Goal: Task Accomplishment & Management: Manage account settings

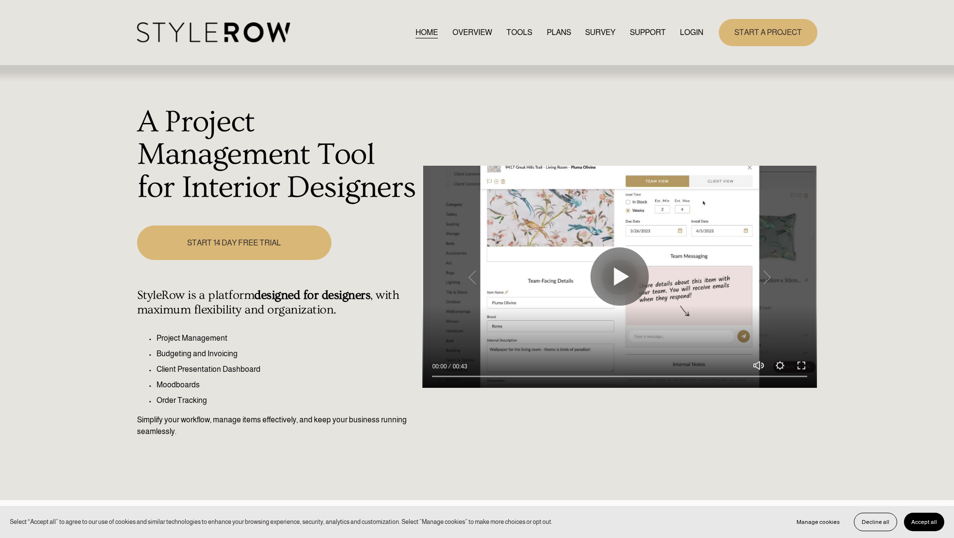
click at [691, 35] on link "LOGIN" at bounding box center [691, 32] width 23 height 13
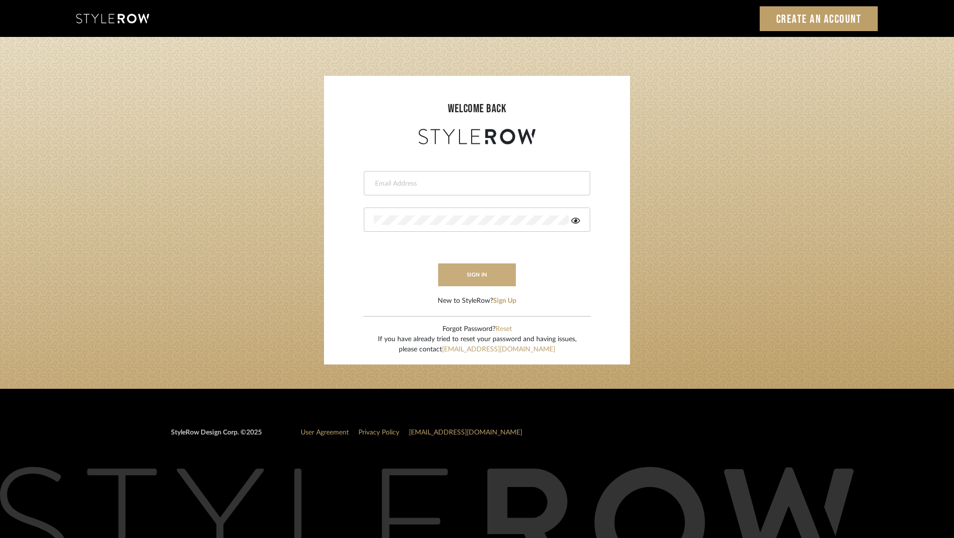
type input "info@theodorebinteriors.com"
click at [492, 279] on button "sign in" at bounding box center [477, 274] width 78 height 23
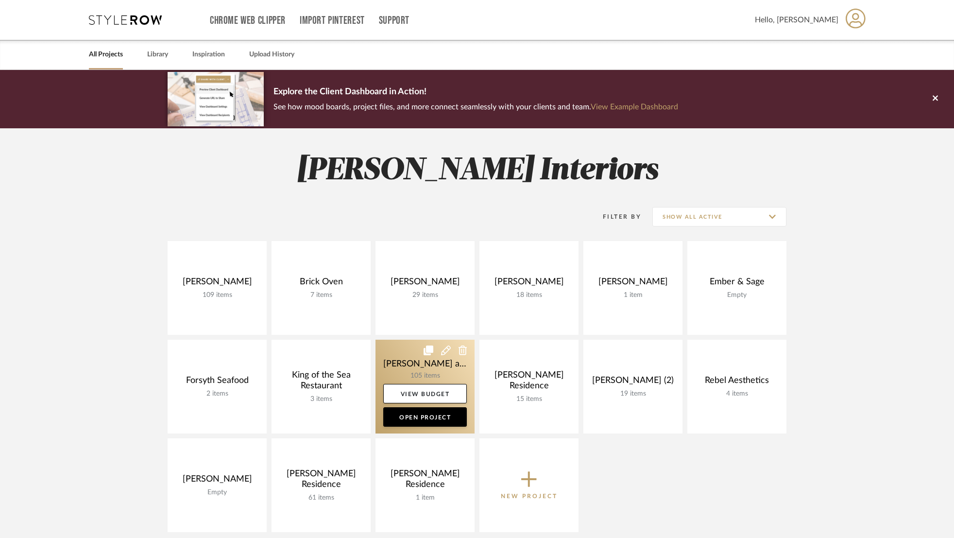
click at [446, 376] on link at bounding box center [425, 387] width 99 height 94
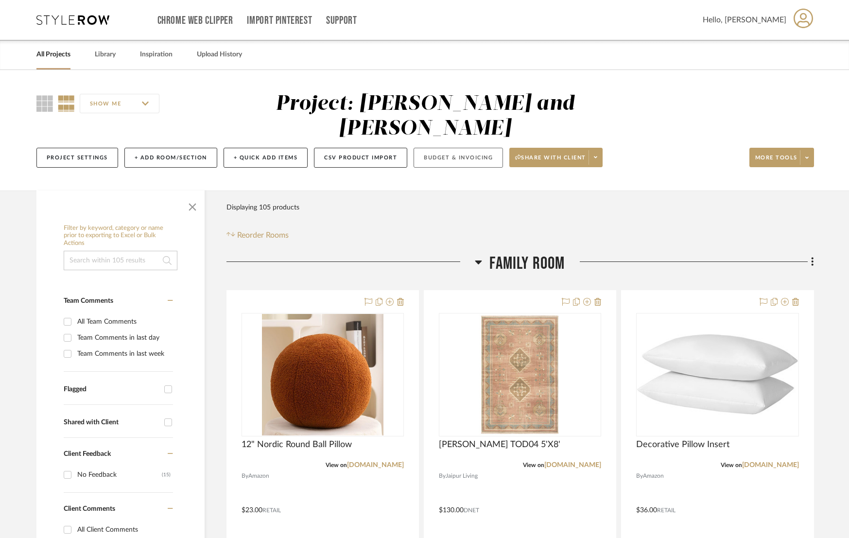
click at [459, 148] on button "Budget & Invoicing" at bounding box center [457, 158] width 89 height 20
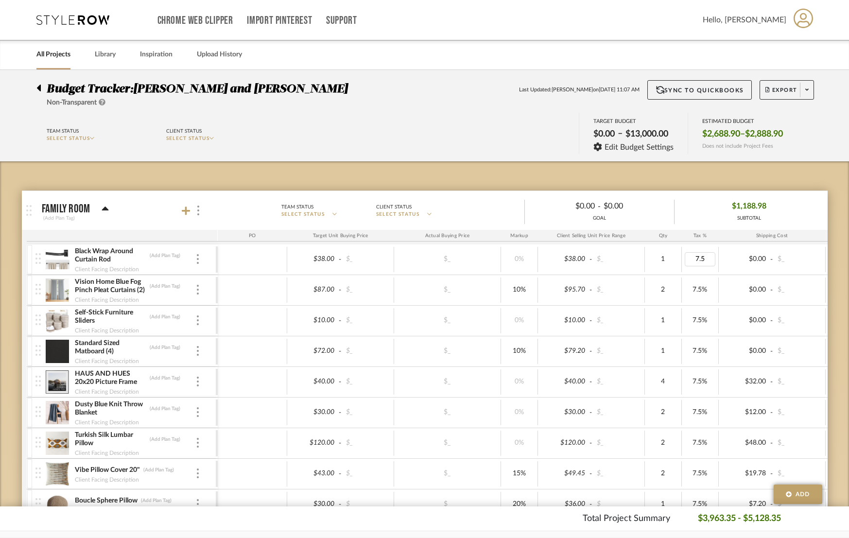
type input "0"
click at [184, 212] on icon at bounding box center [186, 211] width 9 height 10
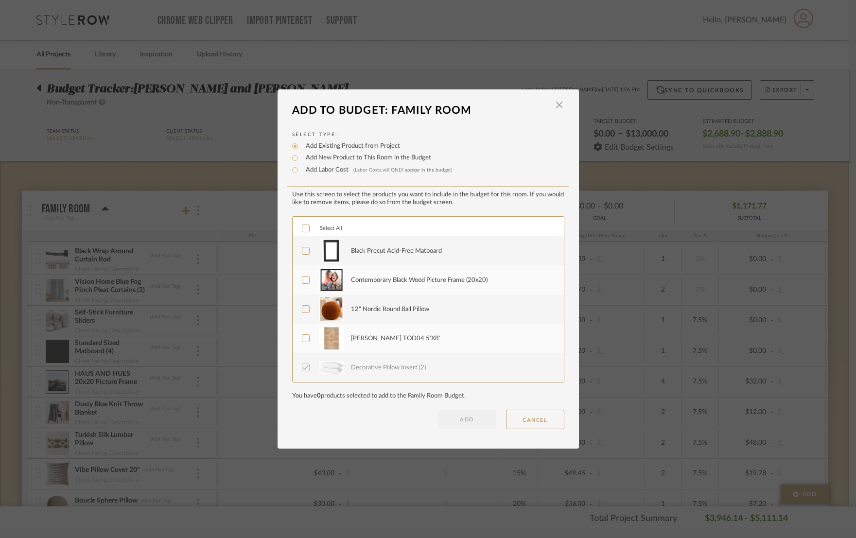
drag, startPoint x: 302, startPoint y: 253, endPoint x: 303, endPoint y: 267, distance: 14.1
click at [302, 253] on icon at bounding box center [305, 250] width 7 height 7
click at [304, 285] on label "Contemporary Black Wood Picture Frame (20x20)" at bounding box center [427, 280] width 251 height 24
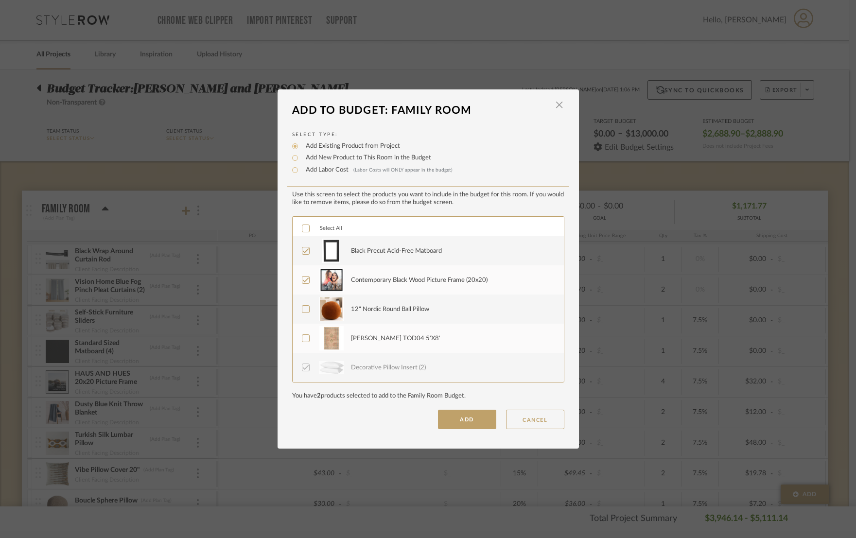
click at [306, 311] on label "12" Nordic Round Ball Pillow" at bounding box center [427, 309] width 251 height 24
click at [480, 424] on button "ADD" at bounding box center [467, 419] width 58 height 19
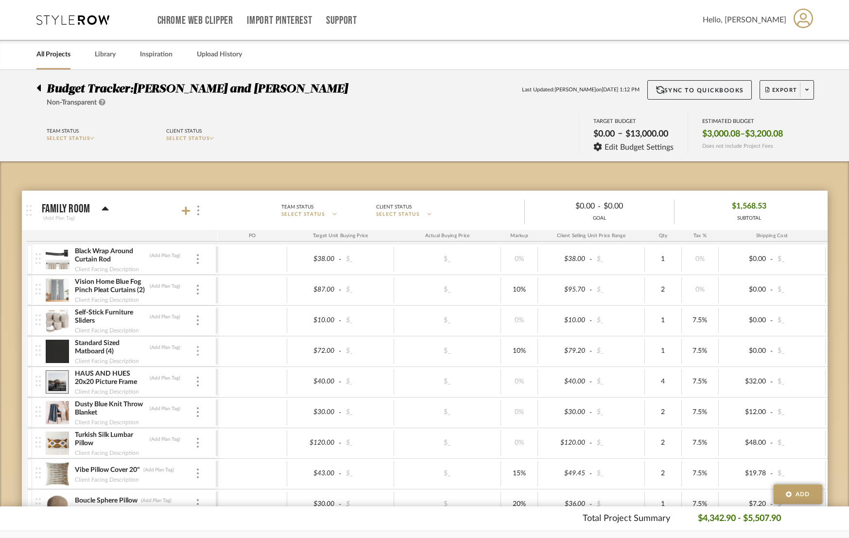
click at [198, 353] on img at bounding box center [198, 351] width 2 height 10
click at [236, 428] on button "Remove Item" at bounding box center [238, 423] width 87 height 23
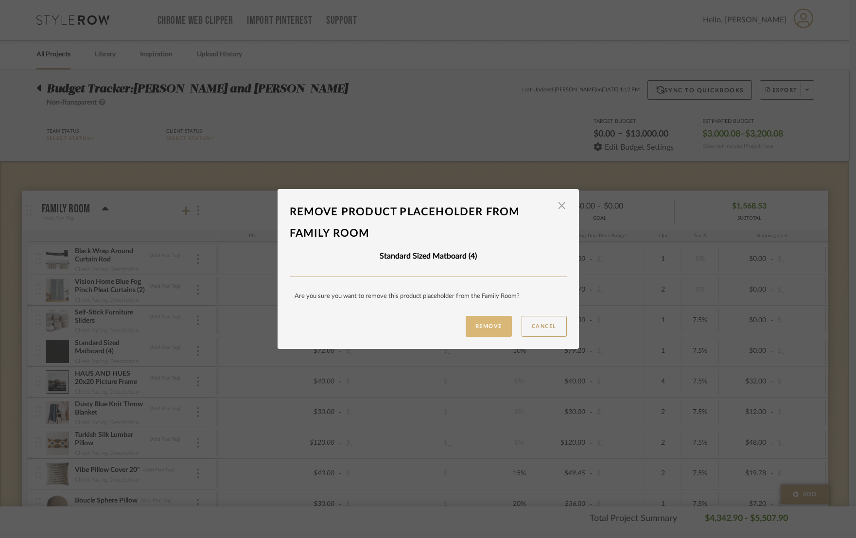
click at [477, 321] on button "Remove" at bounding box center [488, 326] width 46 height 21
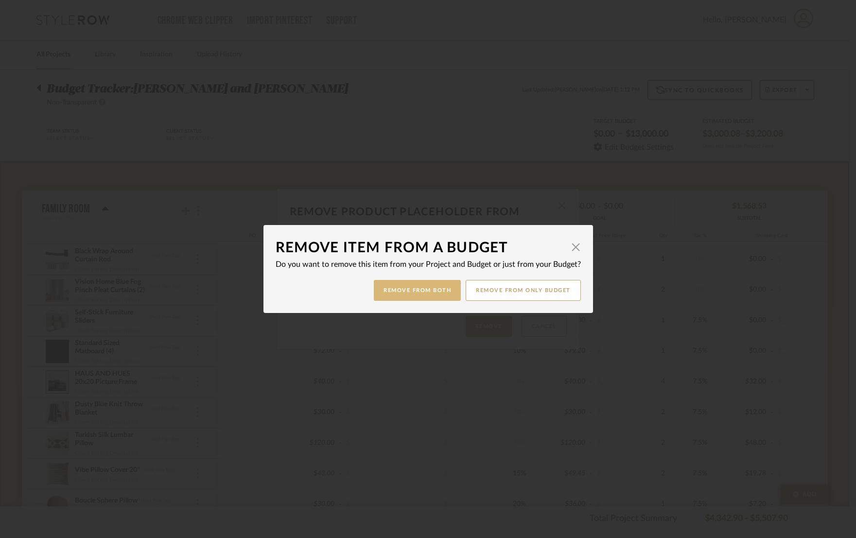
click at [426, 290] on button "Remove from Both" at bounding box center [417, 290] width 87 height 21
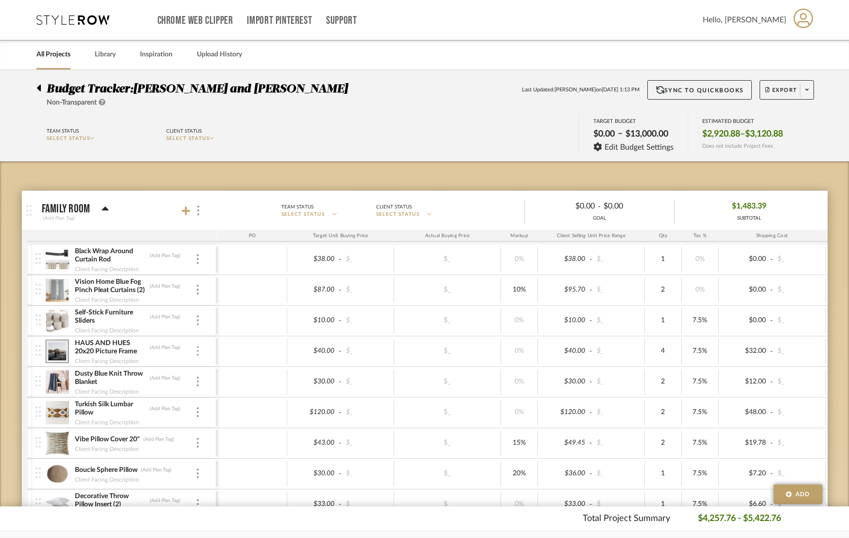
click at [198, 351] on div at bounding box center [197, 351] width 5 height 11
click at [232, 423] on span "Remove Item" at bounding box center [245, 424] width 60 height 8
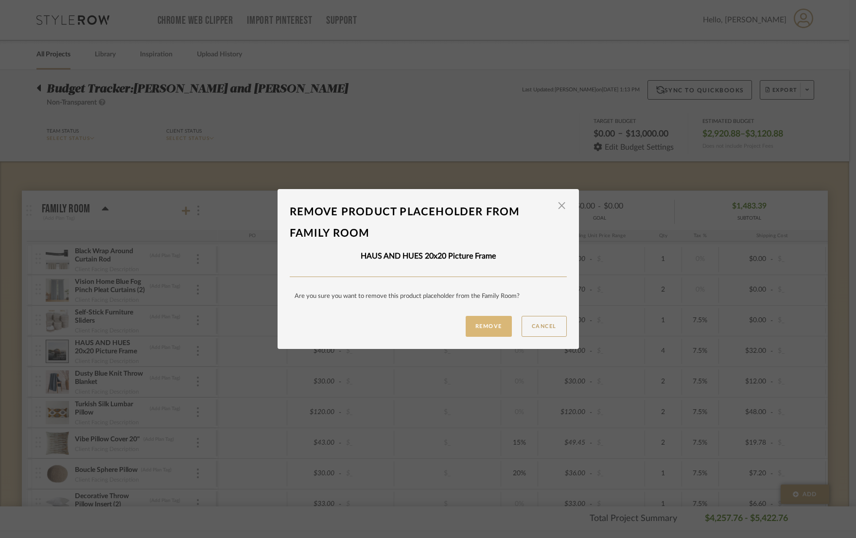
click at [482, 329] on button "Remove" at bounding box center [488, 326] width 46 height 21
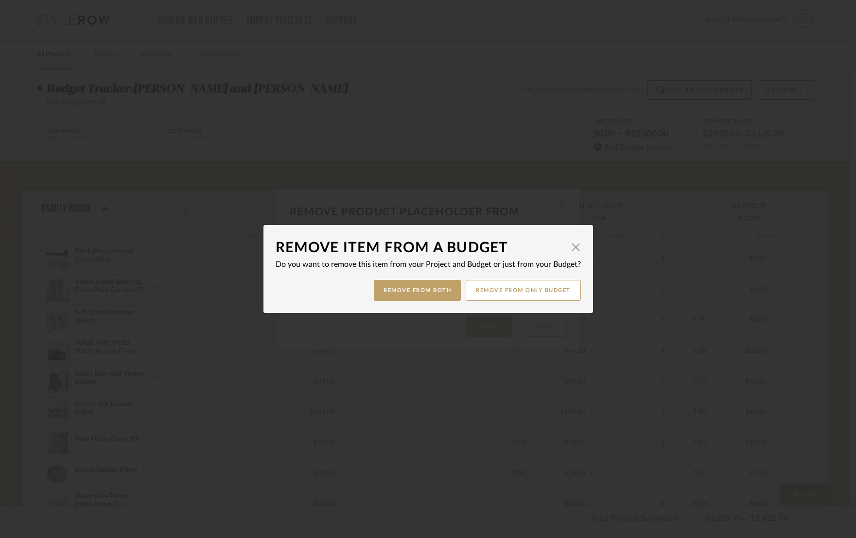
click at [423, 303] on dialog-content "Remove item from a budget × Do you want to remove this item from your Project a…" at bounding box center [427, 269] width 329 height 88
click at [416, 293] on button "Remove from Both" at bounding box center [417, 290] width 87 height 21
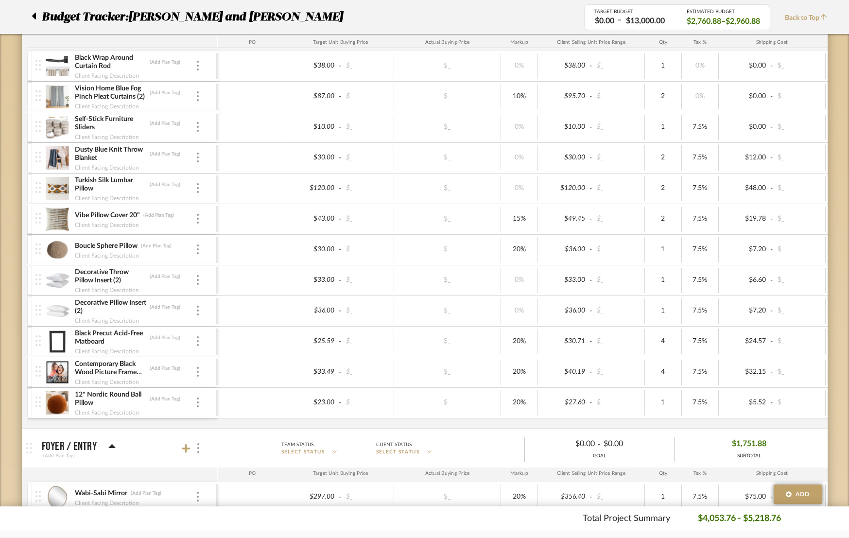
scroll to position [160, 0]
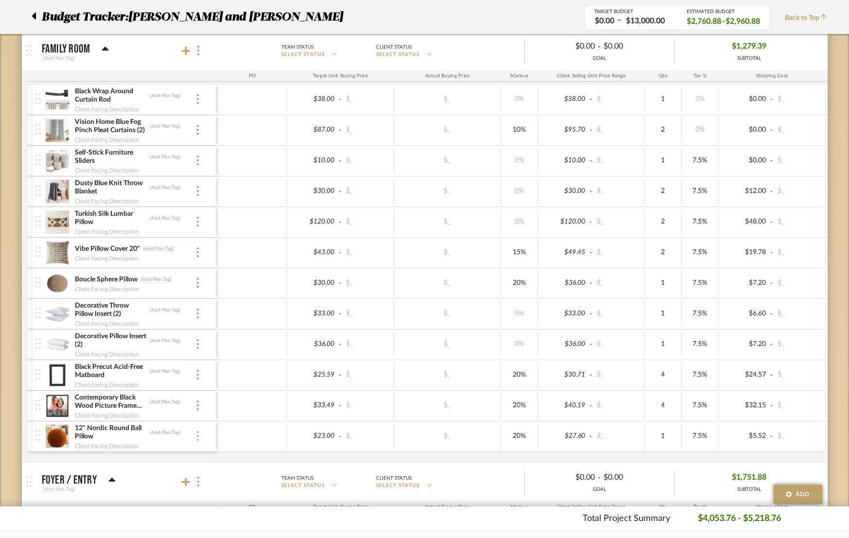
click at [197, 437] on img at bounding box center [198, 436] width 2 height 10
click at [203, 291] on div at bounding box center [424, 269] width 849 height 538
click at [200, 287] on div "Boucle Sphere Pillow (Add Plan Tag) Client Facing Description" at bounding box center [125, 283] width 180 height 30
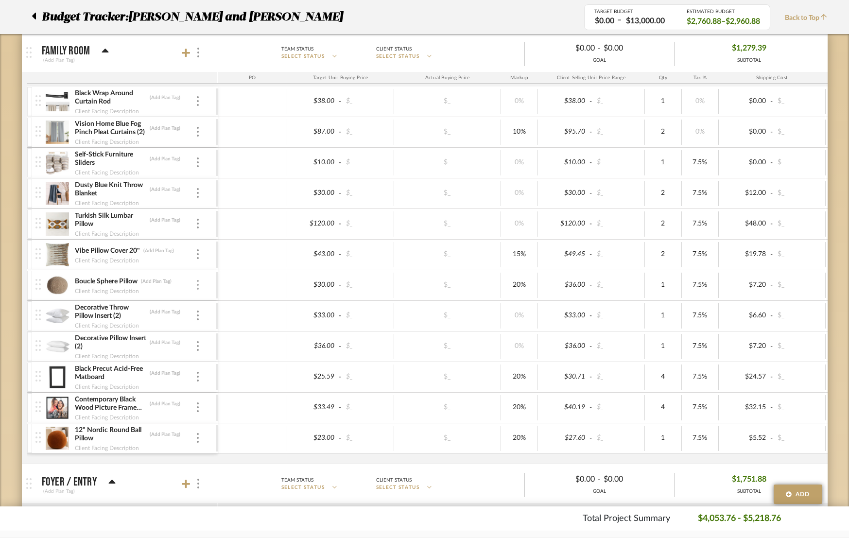
click at [198, 284] on img at bounding box center [198, 285] width 2 height 10
click at [4, 226] on div at bounding box center [424, 269] width 849 height 538
click at [197, 226] on img at bounding box center [198, 224] width 2 height 10
click at [227, 250] on button "Manage Item" at bounding box center [238, 244] width 87 height 23
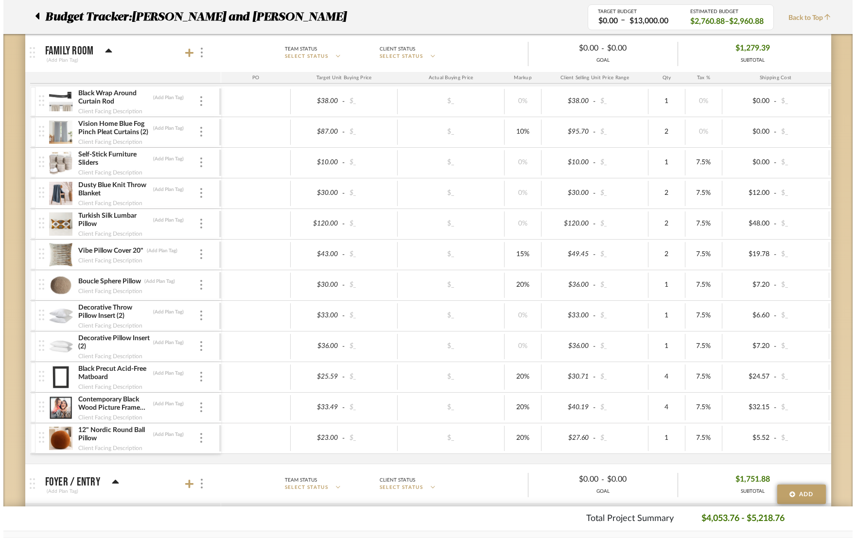
scroll to position [0, 0]
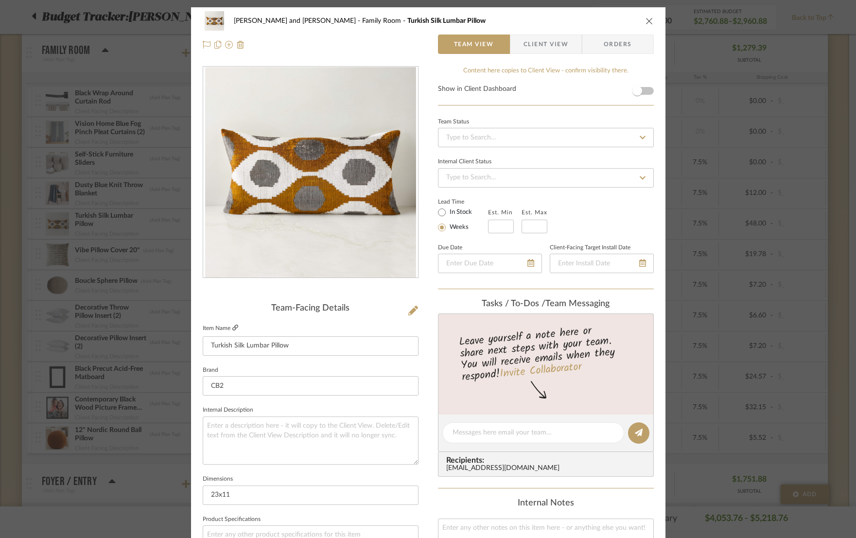
click at [232, 328] on icon at bounding box center [235, 328] width 6 height 6
click at [697, 253] on div "[PERSON_NAME] and [PERSON_NAME] Family Room Turkish Silk Lumbar Pillow Team Vie…" at bounding box center [428, 269] width 856 height 538
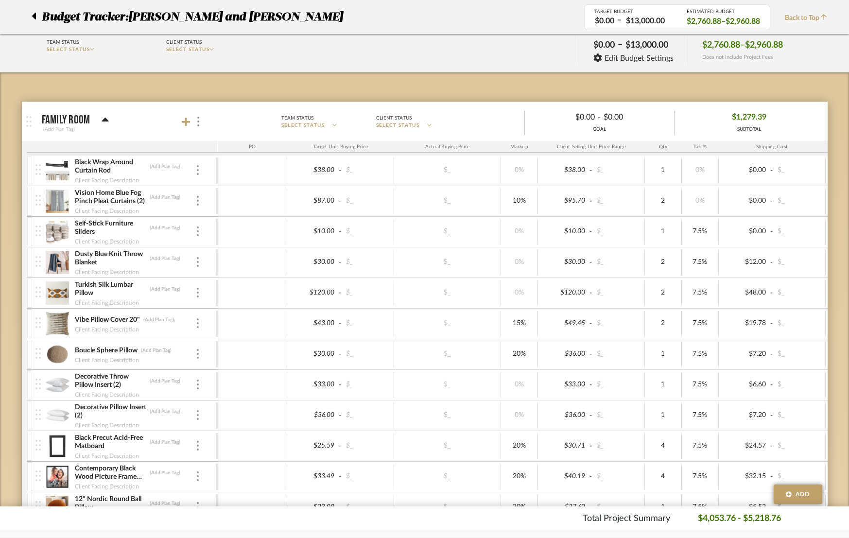
scroll to position [16, 0]
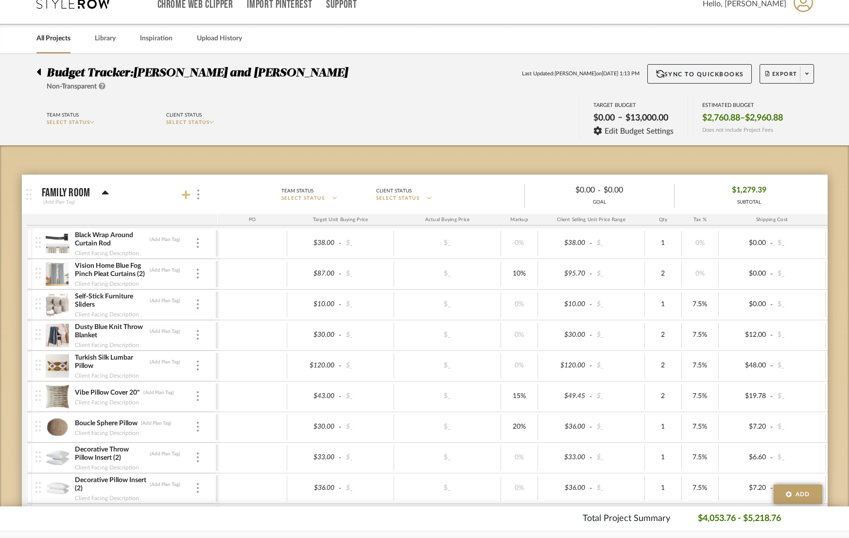
click at [188, 196] on icon at bounding box center [186, 195] width 9 height 10
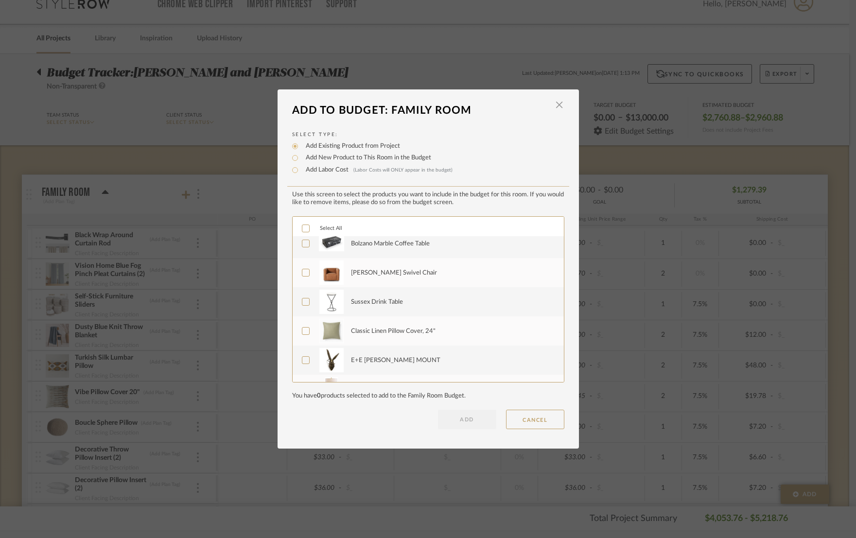
scroll to position [696, 0]
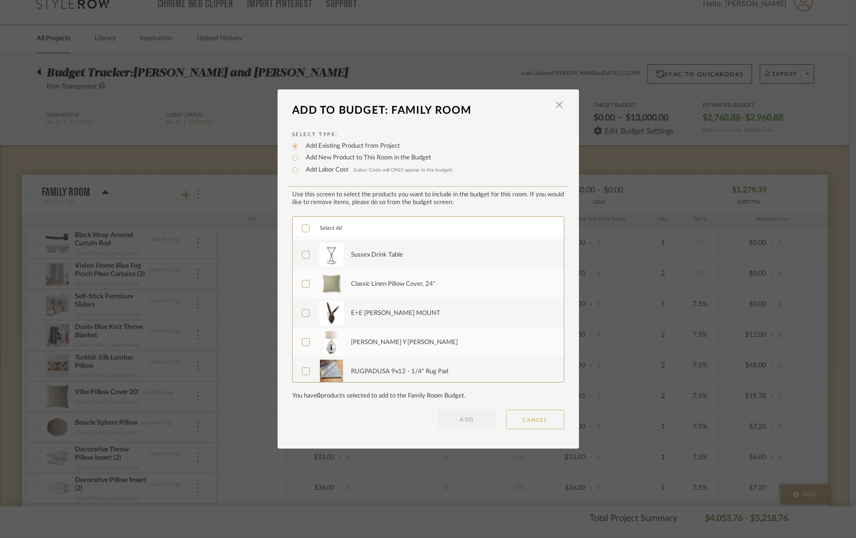
click at [525, 423] on button "CANCEL" at bounding box center [535, 419] width 58 height 19
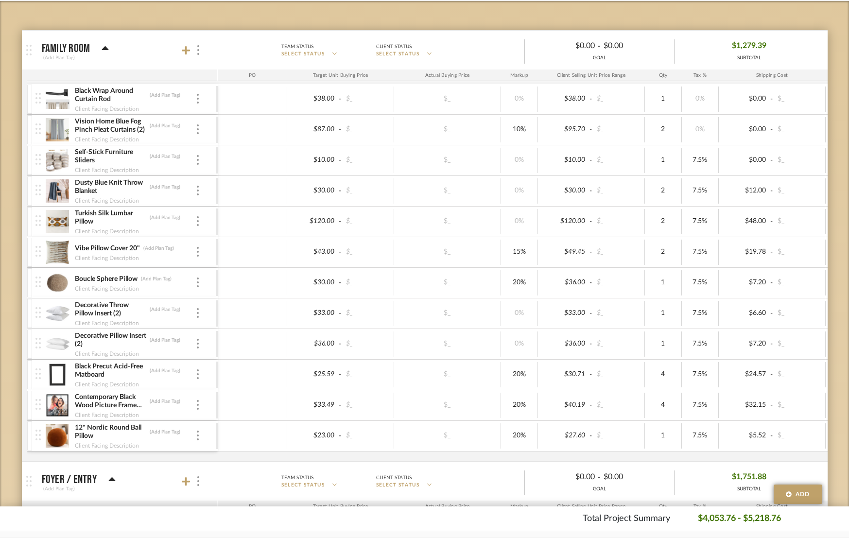
scroll to position [164, 0]
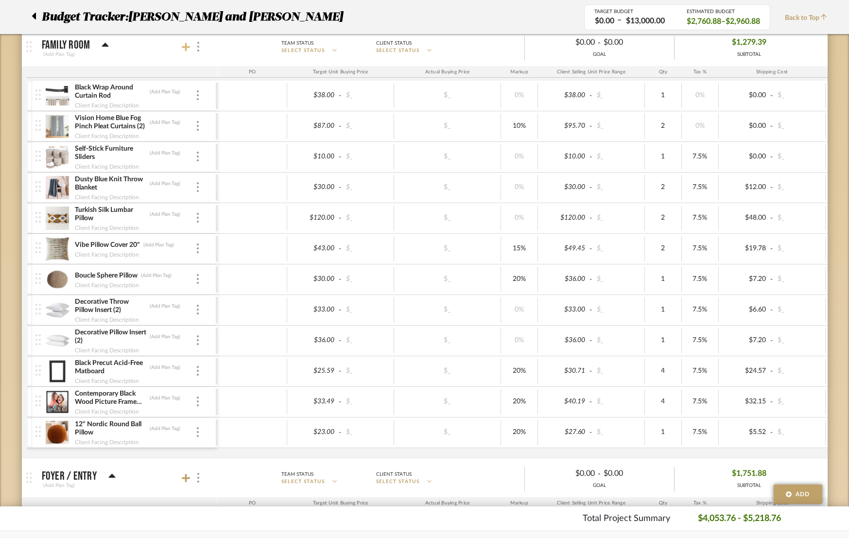
click at [182, 46] on icon at bounding box center [186, 47] width 9 height 10
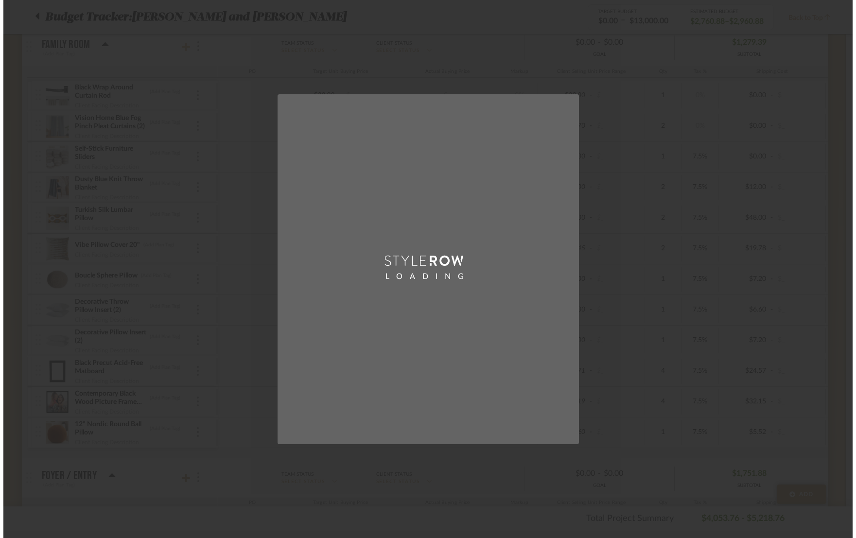
scroll to position [0, 0]
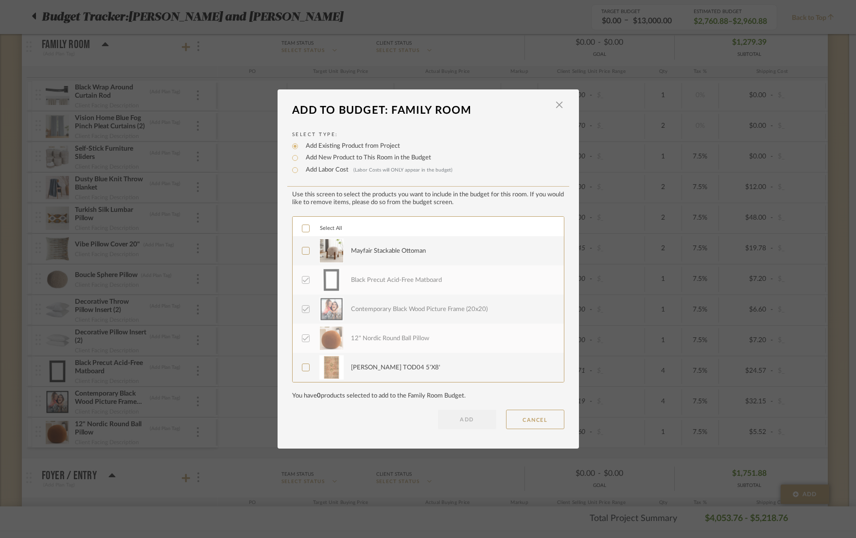
click at [374, 256] on div "Mayfair Stackable Ottoman" at bounding box center [452, 251] width 202 height 24
click at [467, 423] on button "ADD" at bounding box center [467, 419] width 58 height 19
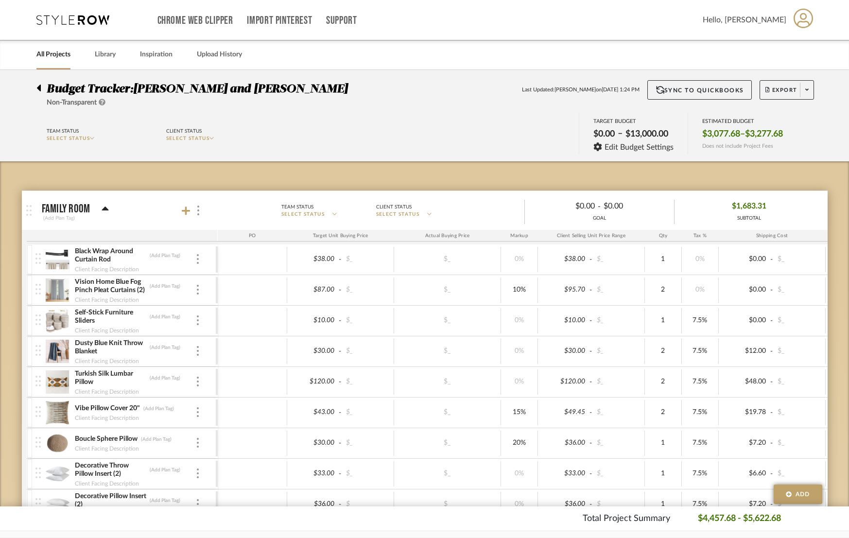
scroll to position [335, 0]
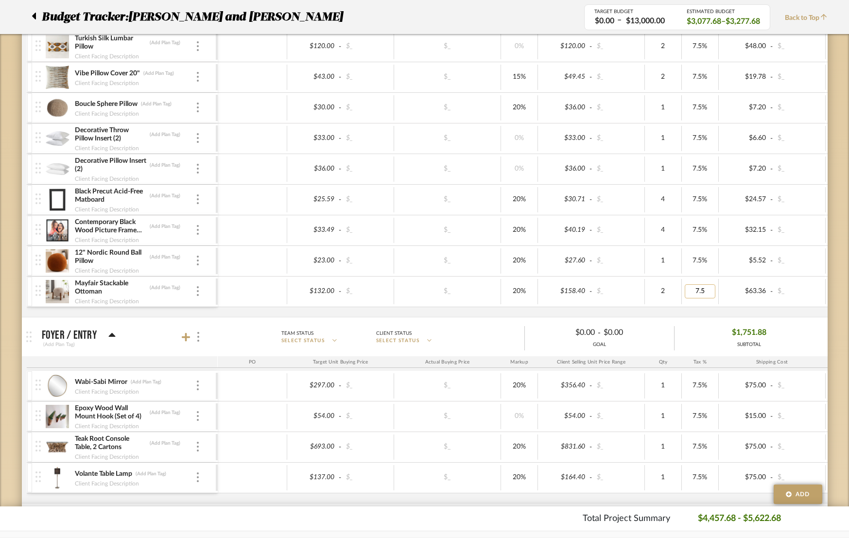
type input "0"
type input "05"
type input "0"
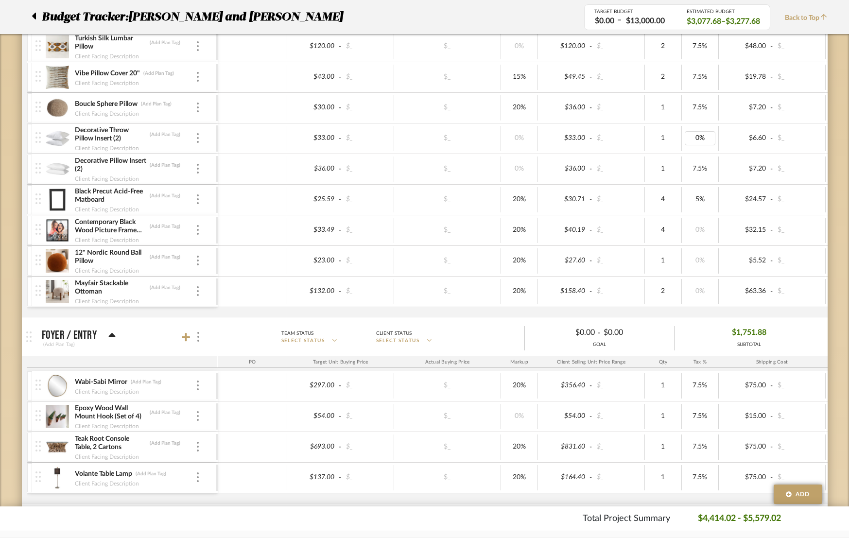
click at [840, 316] on div "Budget Tracker: [PERSON_NAME] and [PERSON_NAME] Non-Transparent Last Updated: […" at bounding box center [424, 362] width 849 height 1255
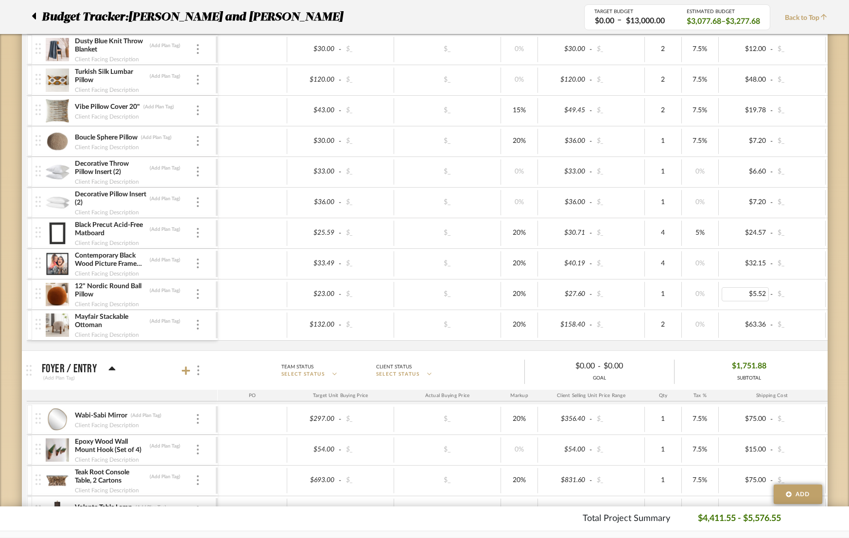
scroll to position [295, 0]
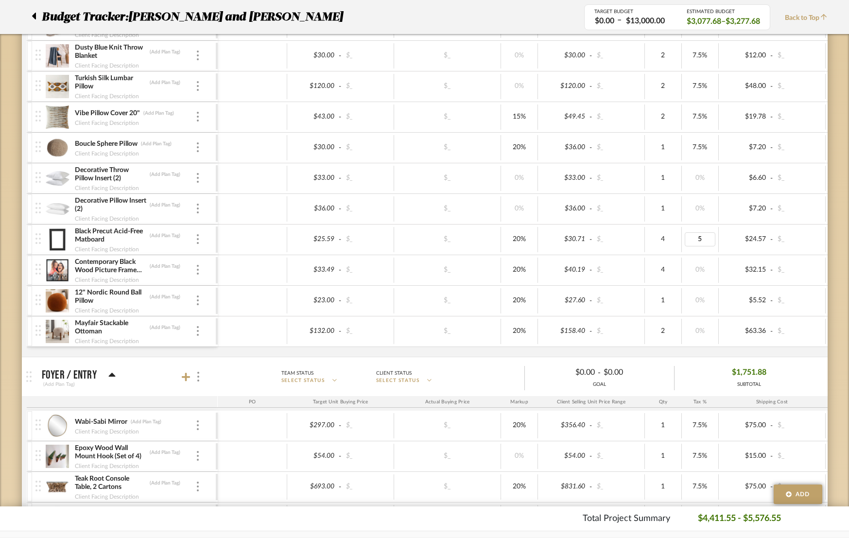
type input "0"
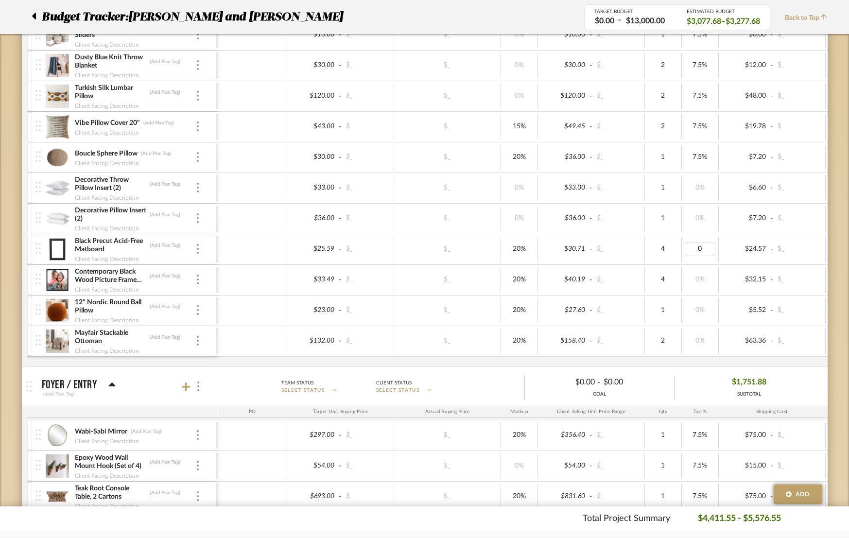
scroll to position [213, 0]
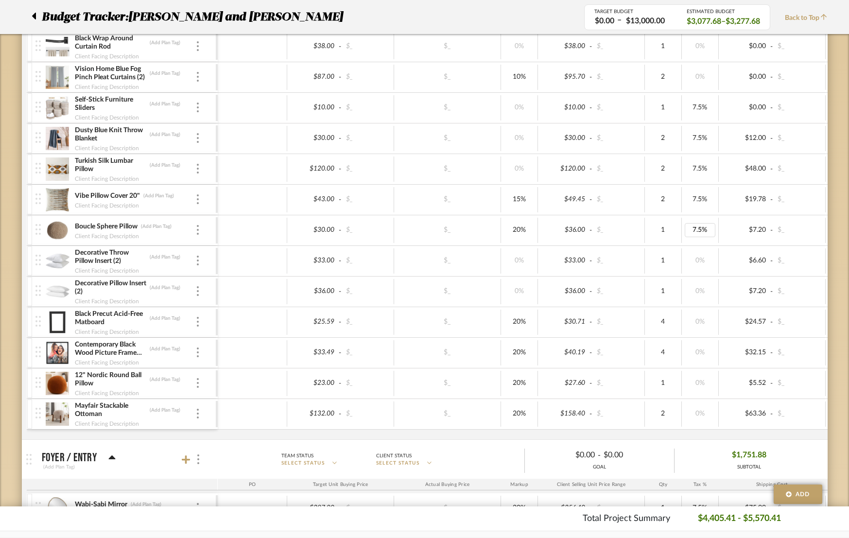
click at [833, 338] on div "Budget Tracker: [PERSON_NAME] and [PERSON_NAME] Non-Transparent Last Updated: […" at bounding box center [424, 484] width 849 height 1255
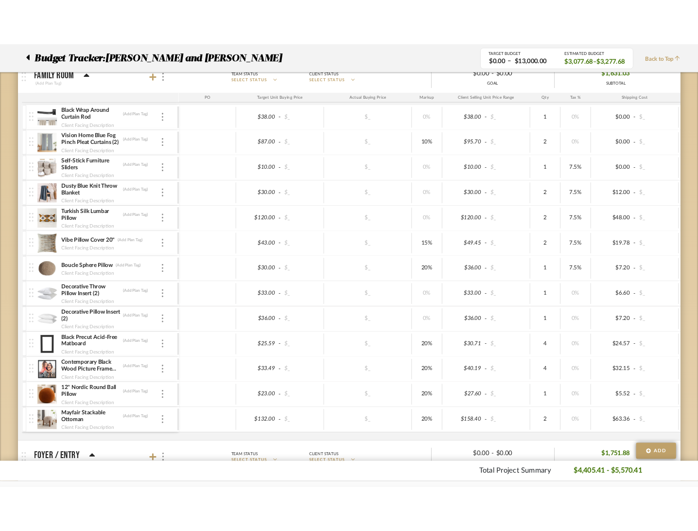
scroll to position [118, 0]
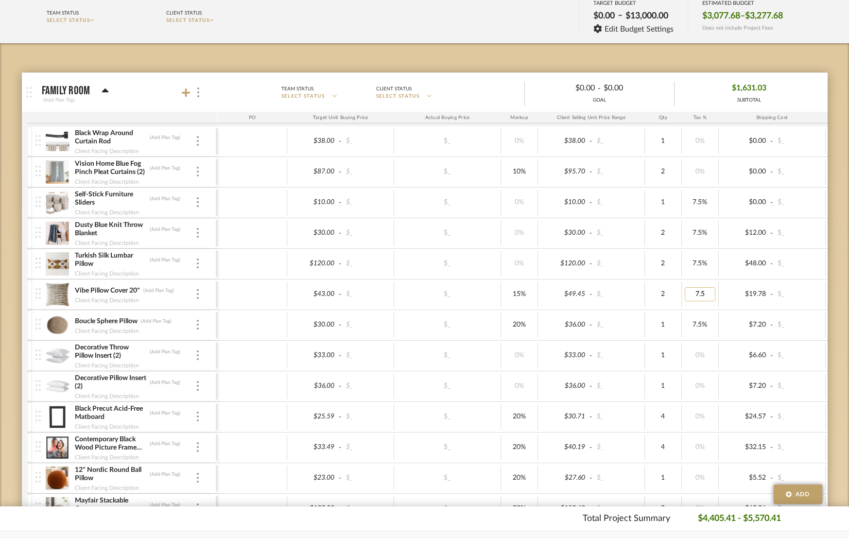
type input "0"
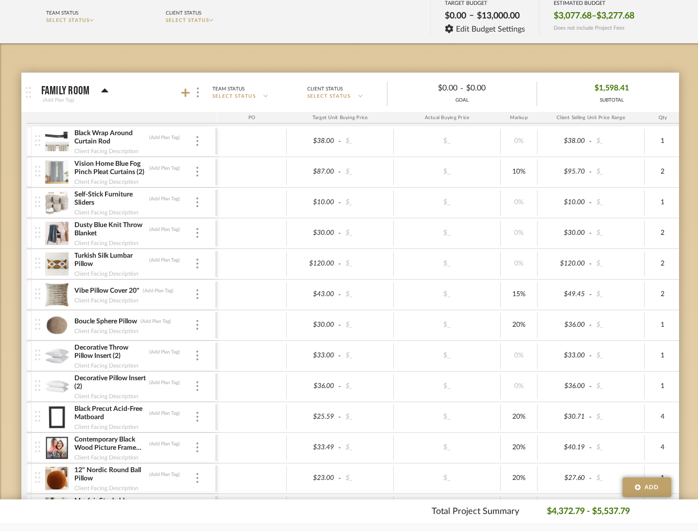
scroll to position [0, 0]
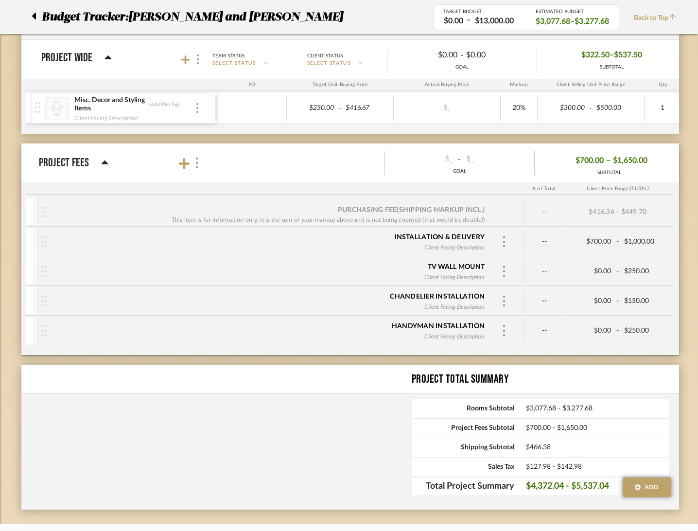
scroll to position [788, 0]
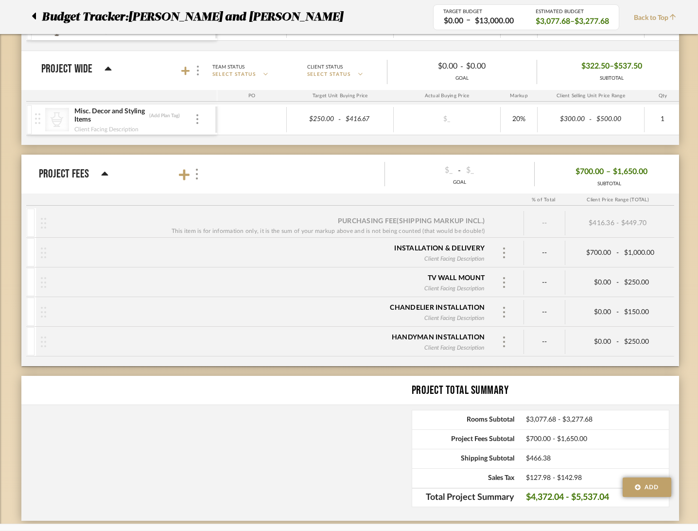
type input "5"
type input "500"
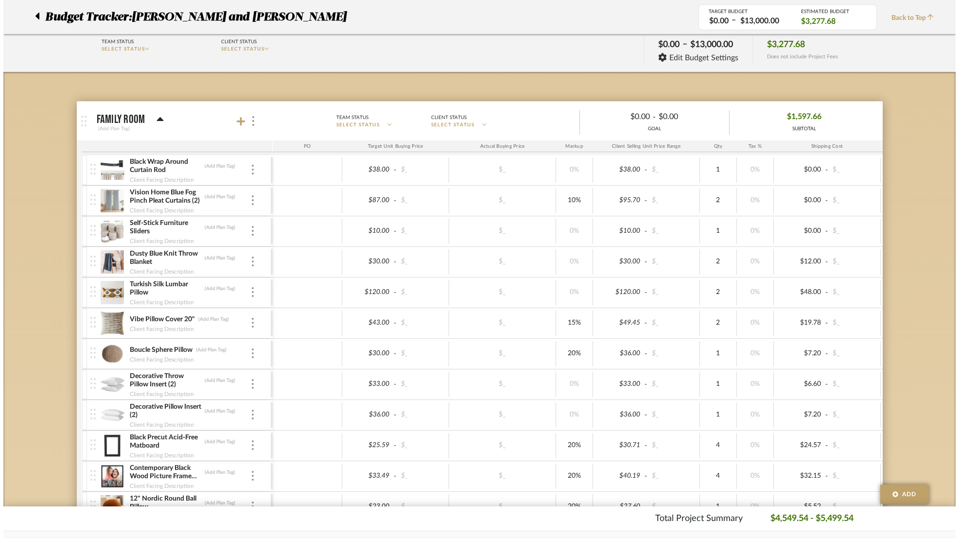
scroll to position [0, 0]
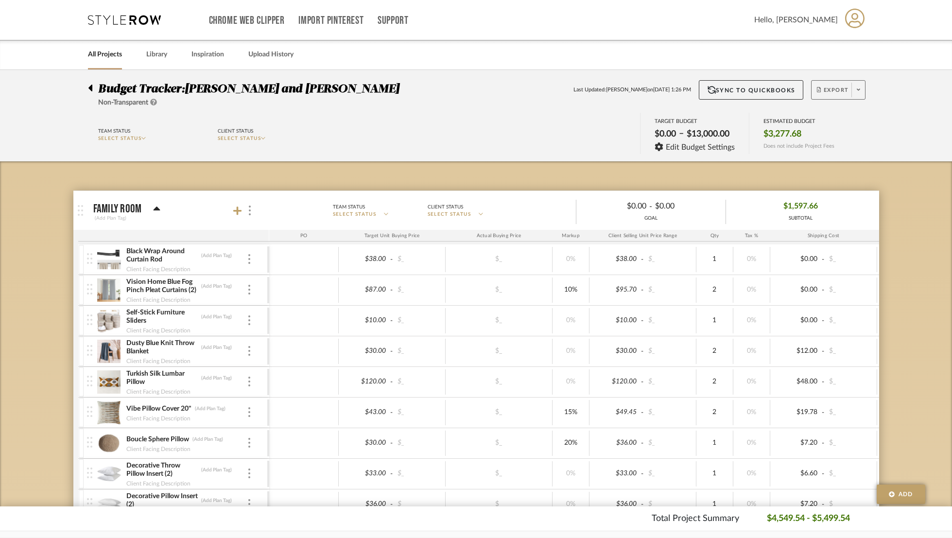
click at [847, 92] on span "Export" at bounding box center [833, 93] width 32 height 15
click at [836, 119] on span "Export PDF" at bounding box center [855, 118] width 73 height 8
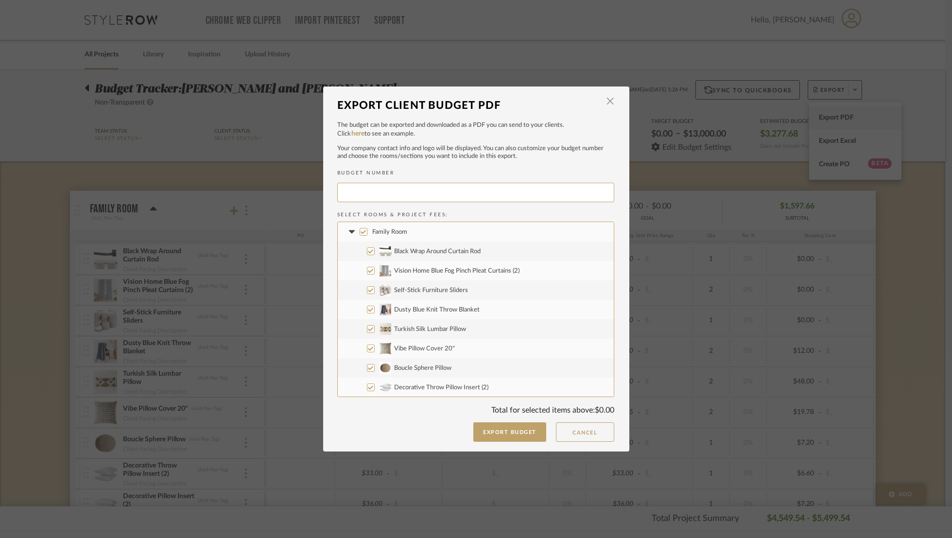
type input "[PERSON_NAME]-014"
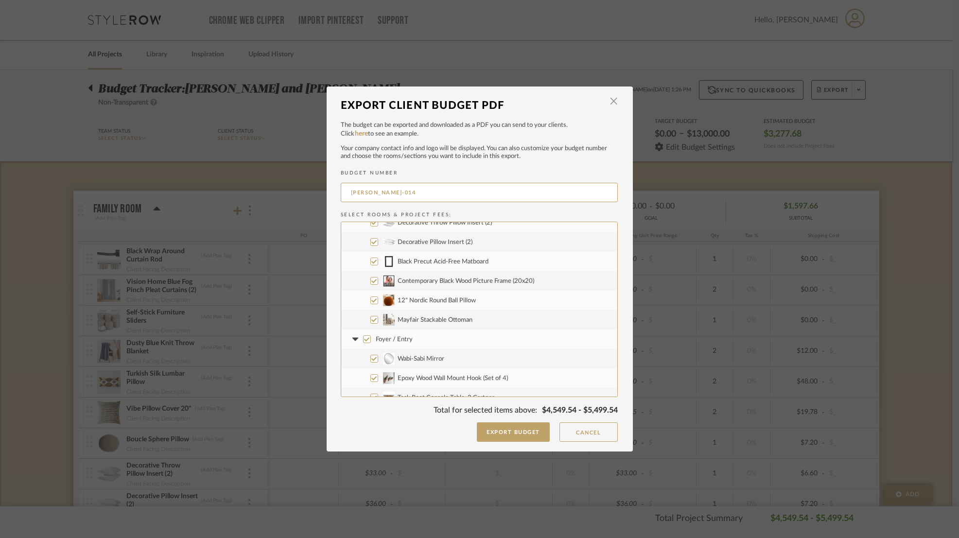
scroll to position [166, 0]
click at [372, 300] on input "12" Nordic Round Ball Pillow" at bounding box center [374, 299] width 8 height 8
checkbox input "false"
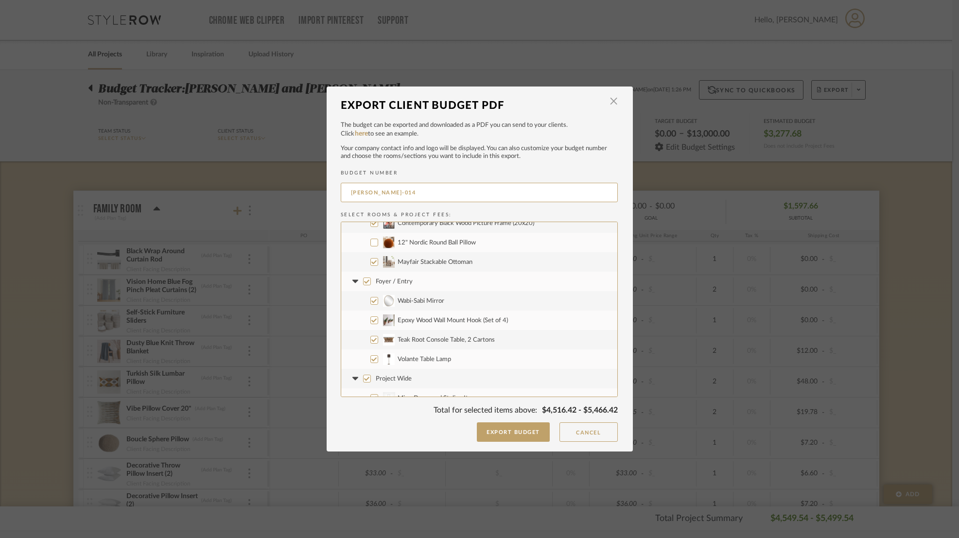
scroll to position [240, 0]
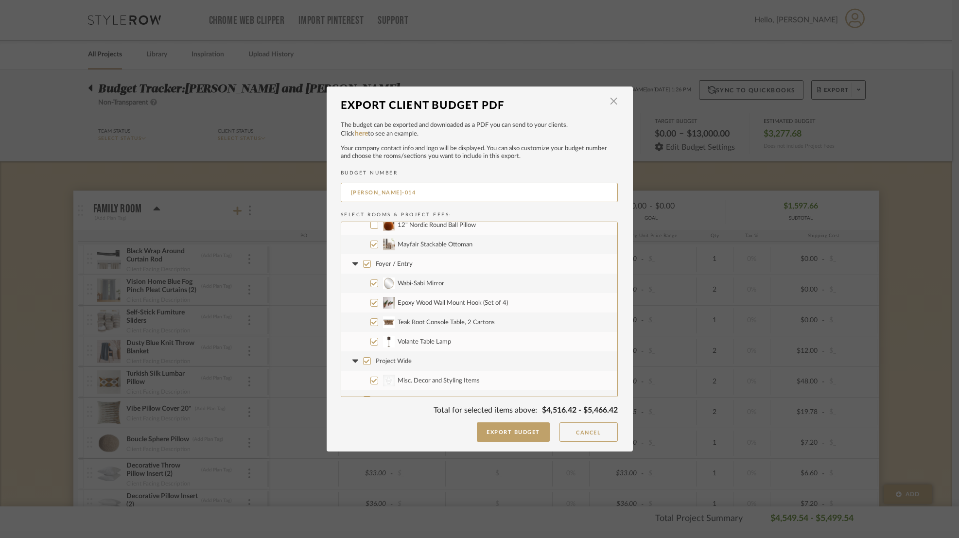
click at [365, 265] on input "Foyer / Entry" at bounding box center [367, 264] width 8 height 8
checkbox input "false"
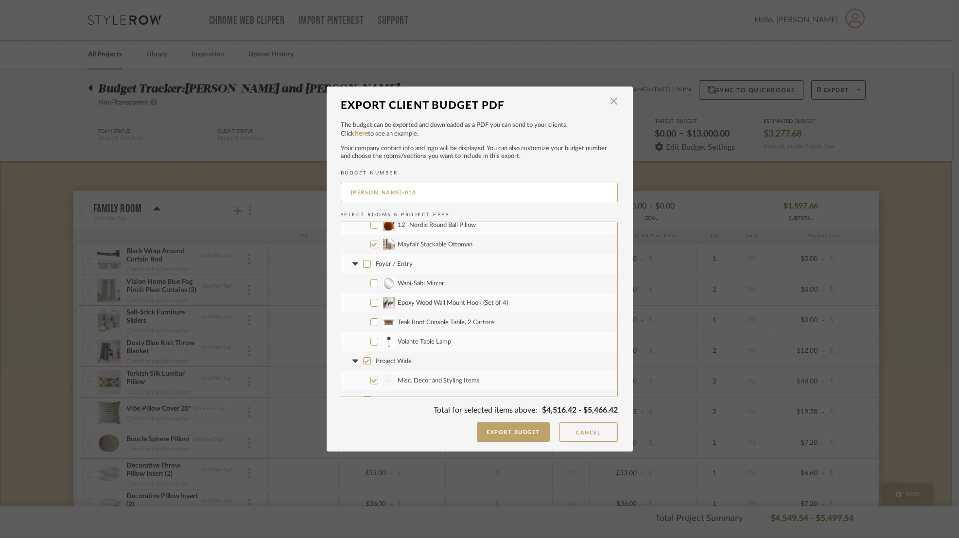
checkbox input "false"
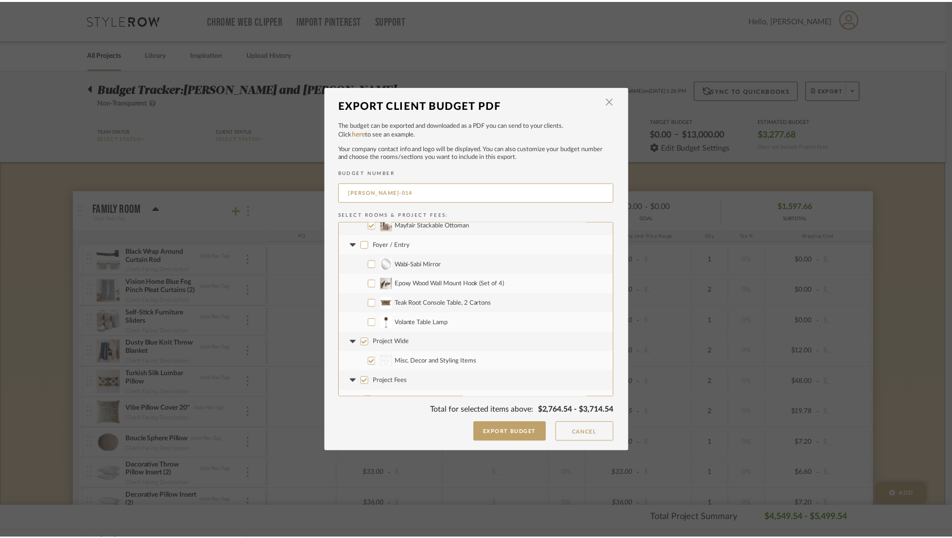
scroll to position [308, 0]
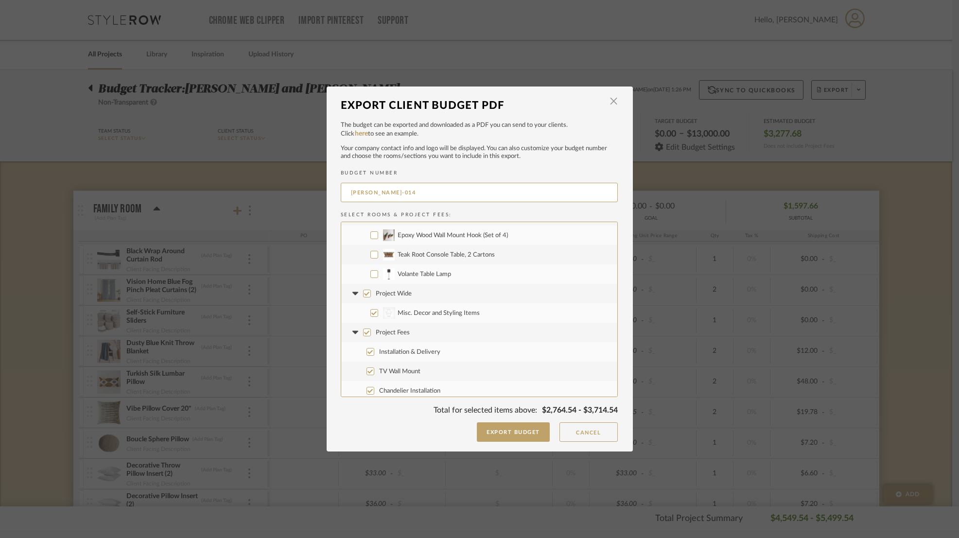
click at [363, 332] on input "Project Fees" at bounding box center [367, 332] width 8 height 8
checkbox input "false"
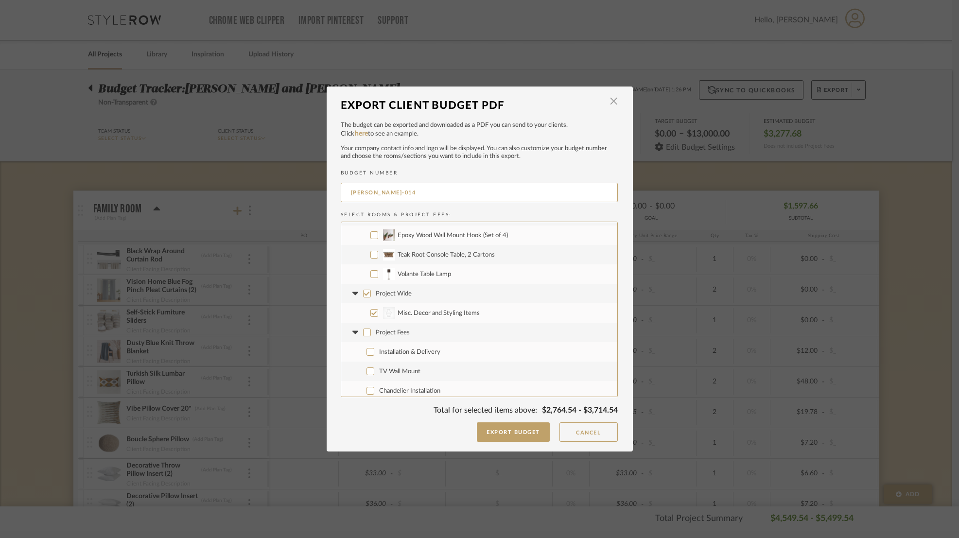
checkbox input "false"
click at [509, 429] on button "Export Budget" at bounding box center [513, 431] width 73 height 19
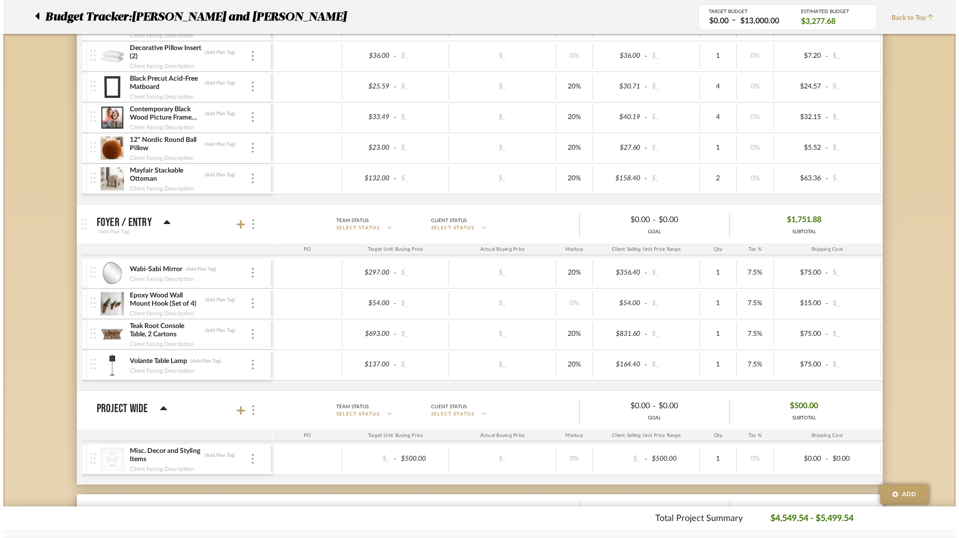
scroll to position [0, 0]
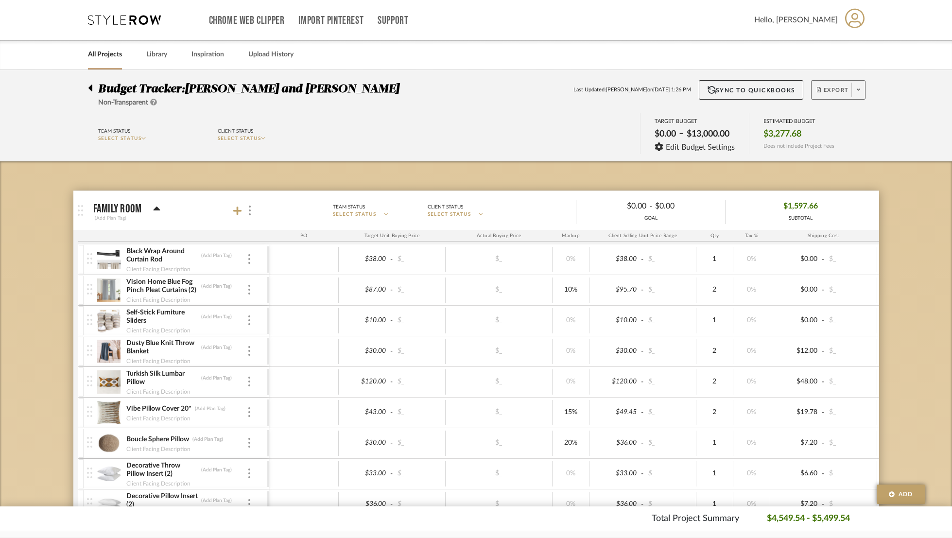
click at [840, 90] on span "Export" at bounding box center [833, 93] width 32 height 15
click at [858, 114] on span "Export PDF" at bounding box center [855, 118] width 73 height 8
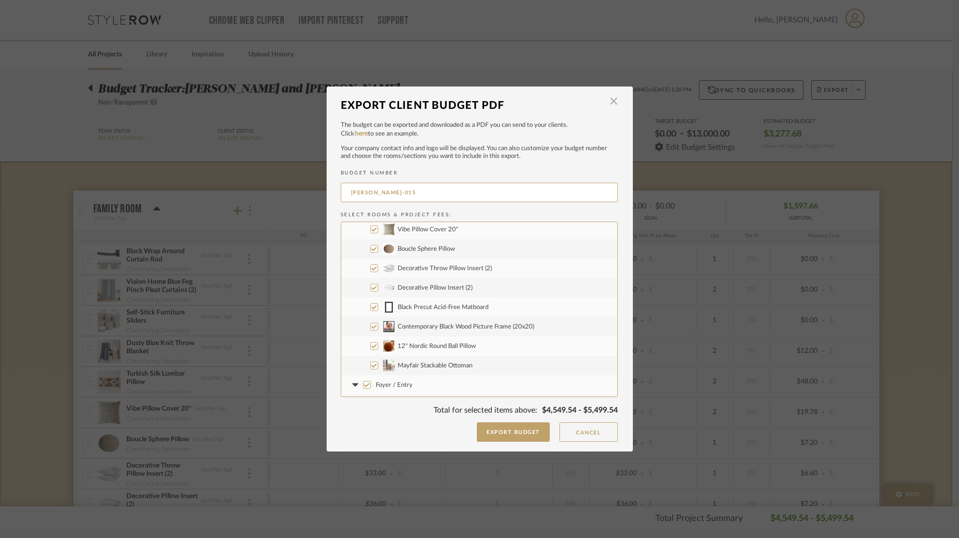
scroll to position [119, 0]
click at [371, 346] on input "12" Nordic Round Ball Pillow" at bounding box center [374, 346] width 8 height 8
checkbox input "false"
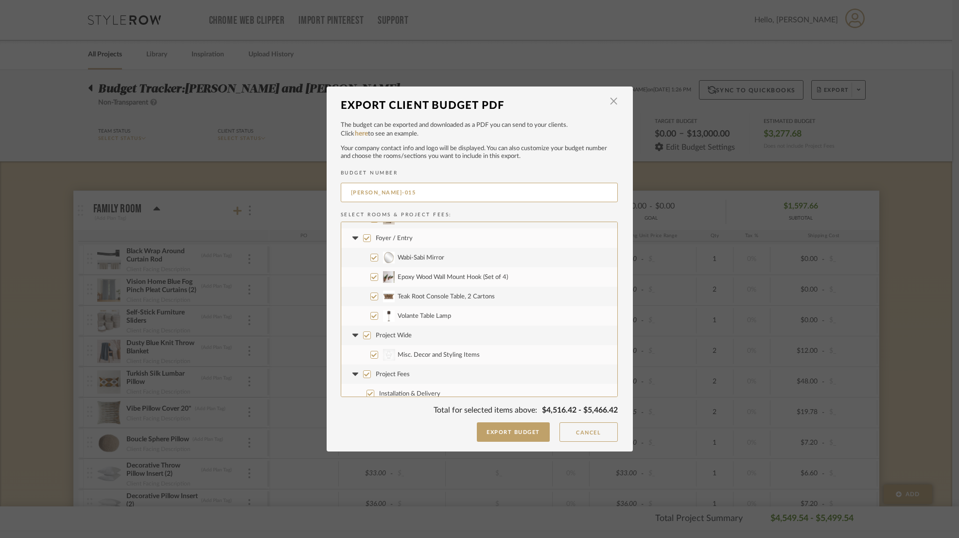
click at [363, 238] on input "Foyer / Entry" at bounding box center [367, 238] width 8 height 8
checkbox input "false"
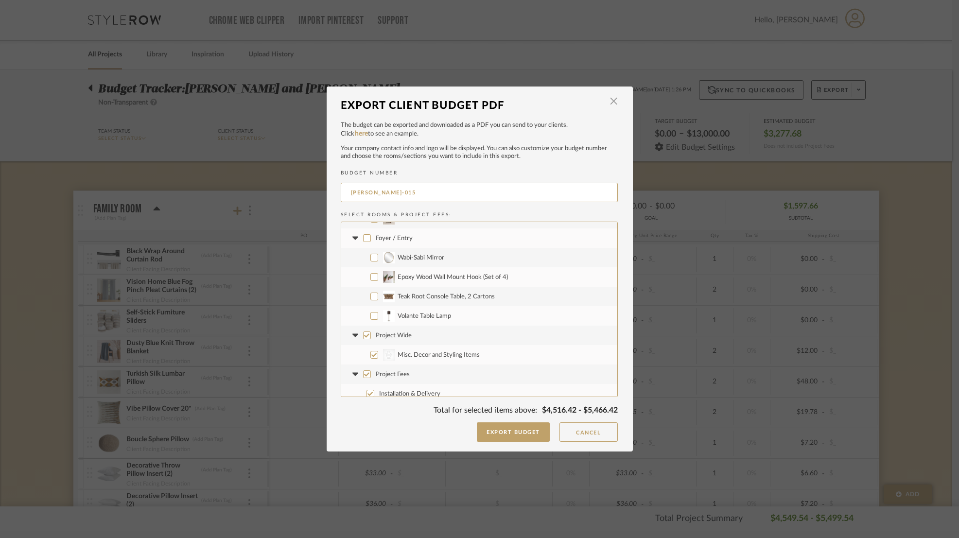
checkbox input "false"
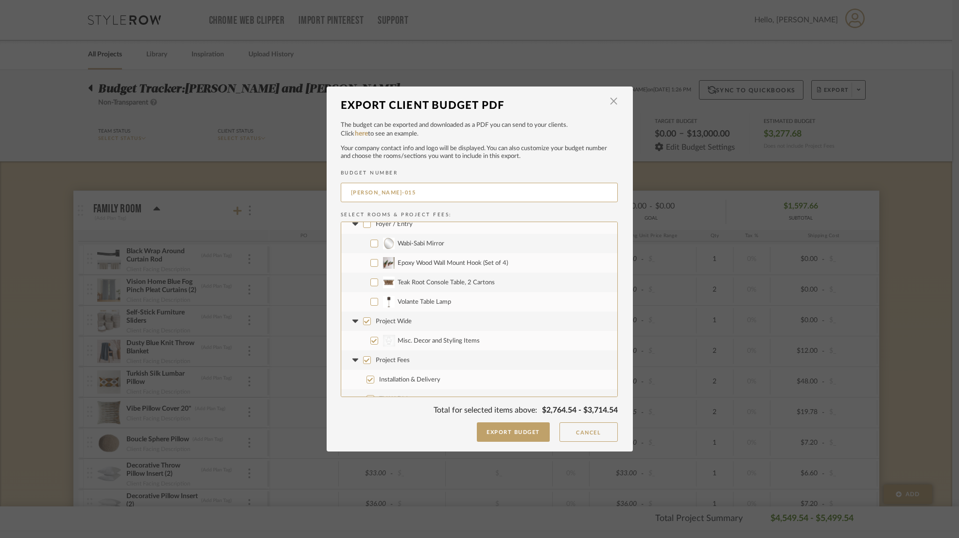
click at [363, 360] on input "Project Fees" at bounding box center [367, 360] width 8 height 8
checkbox input "false"
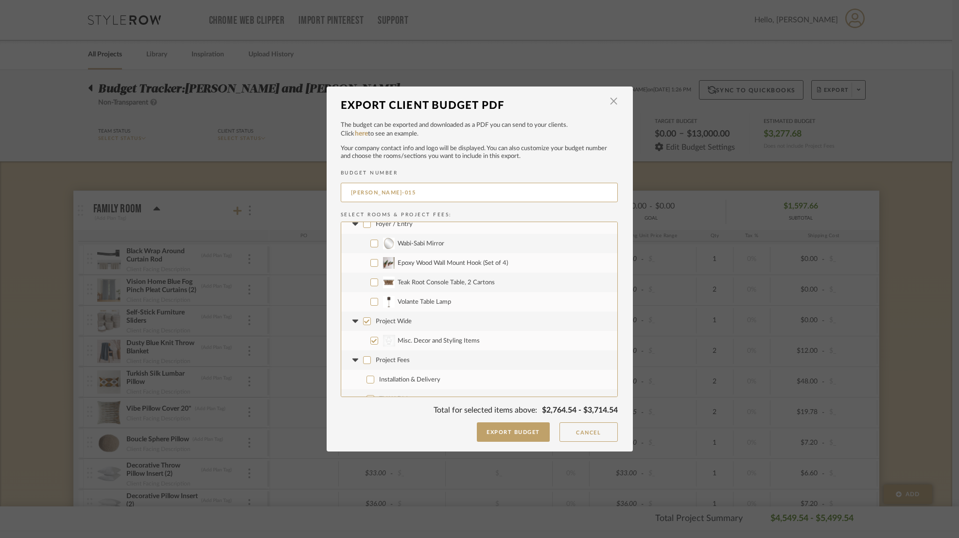
checkbox input "false"
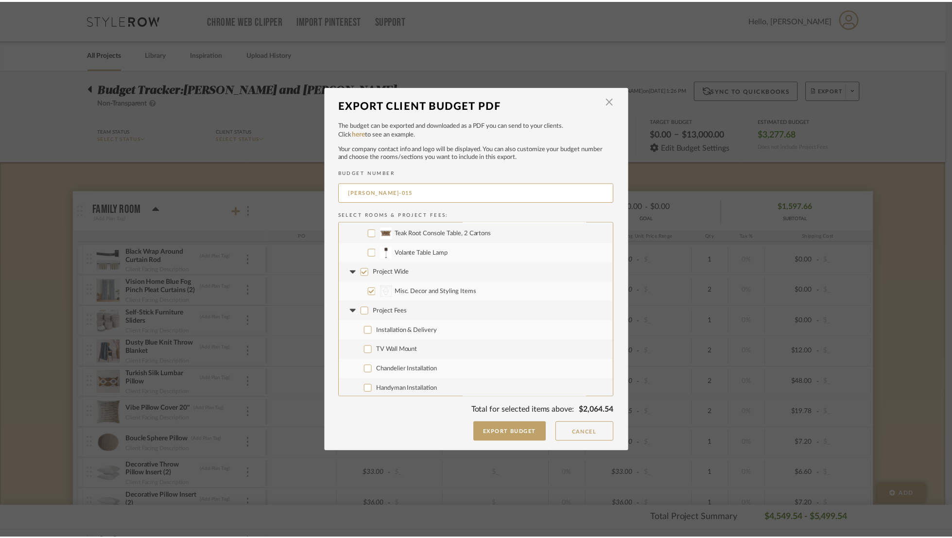
scroll to position [331, 0]
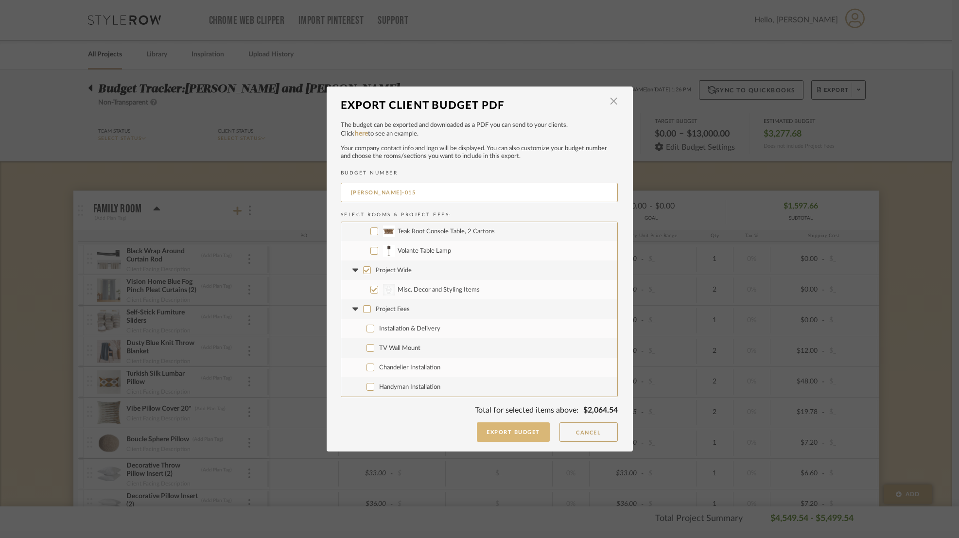
click at [526, 427] on button "Export Budget" at bounding box center [513, 431] width 73 height 19
